Goal: Navigation & Orientation: Find specific page/section

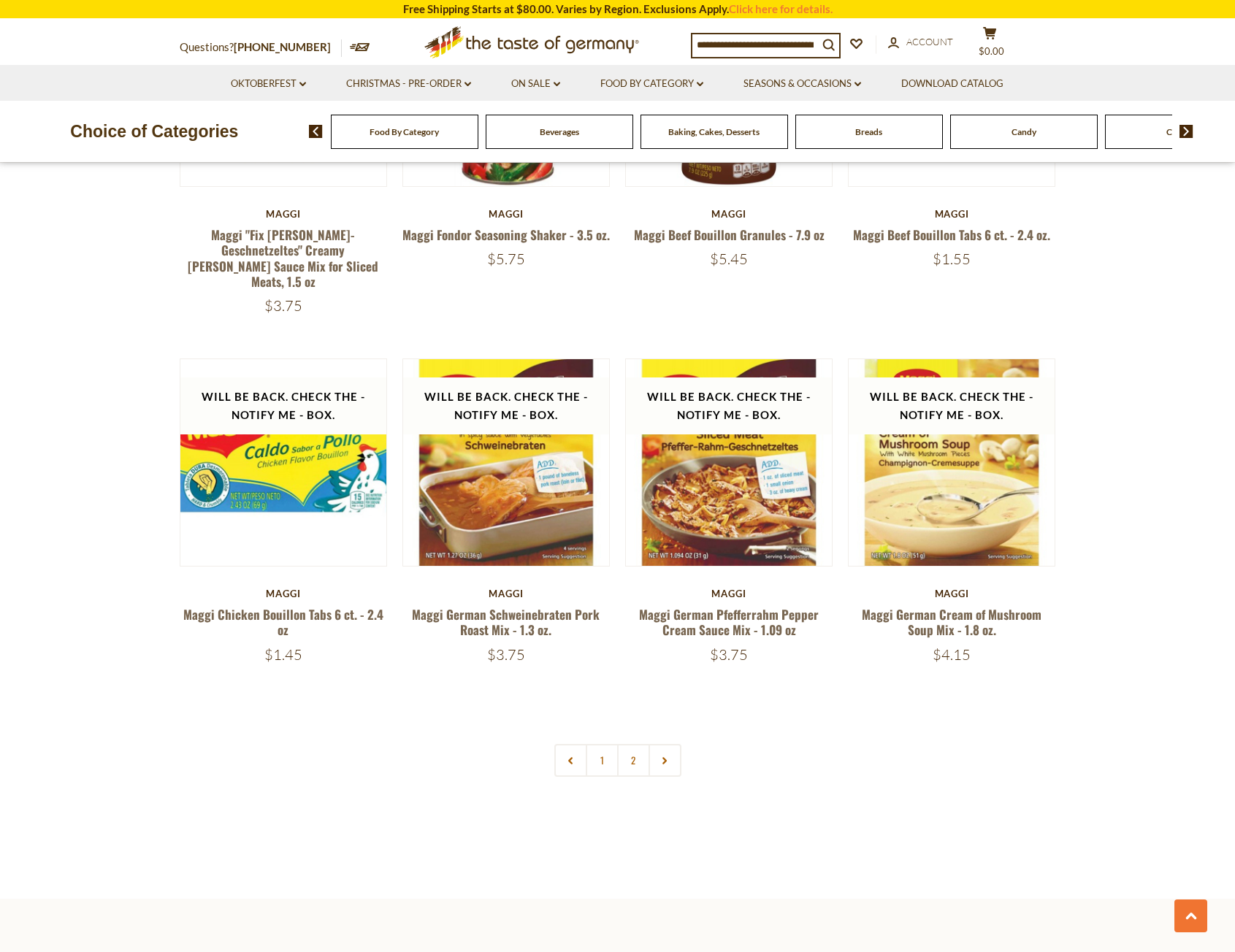
scroll to position [2775, 0]
click at [633, 743] on link "2" at bounding box center [633, 759] width 33 height 33
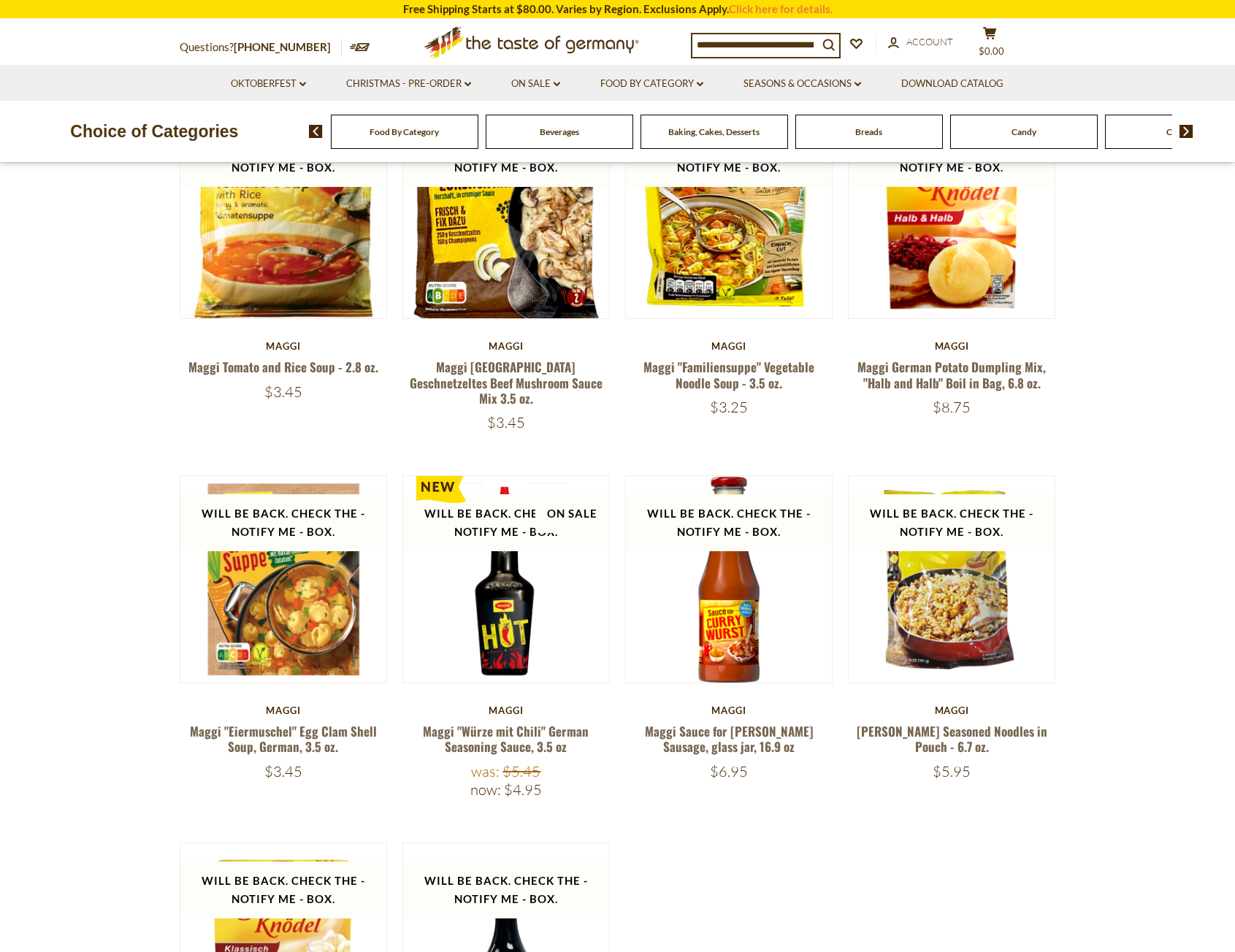
scroll to position [0, 0]
